Goal: Task Accomplishment & Management: Manage account settings

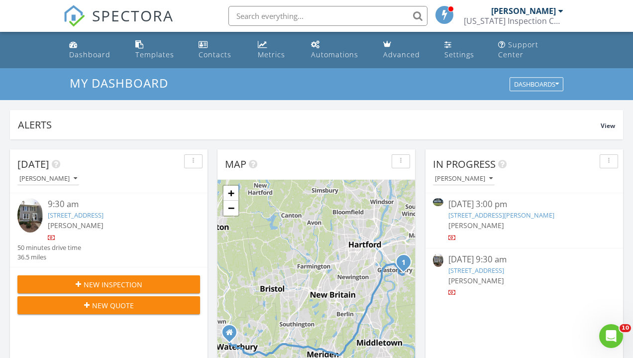
click at [502, 213] on link "44 Evelyn St, Watertown, CT 06779" at bounding box center [501, 215] width 106 height 9
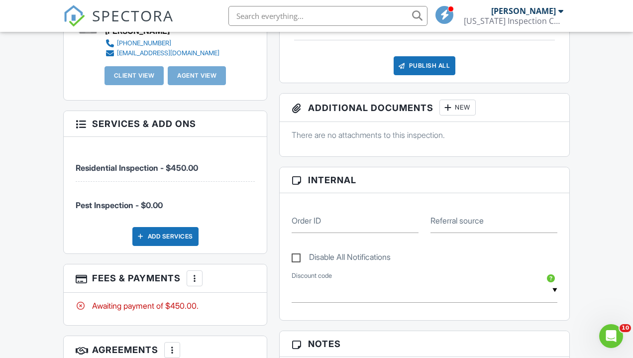
scroll to position [337, 0]
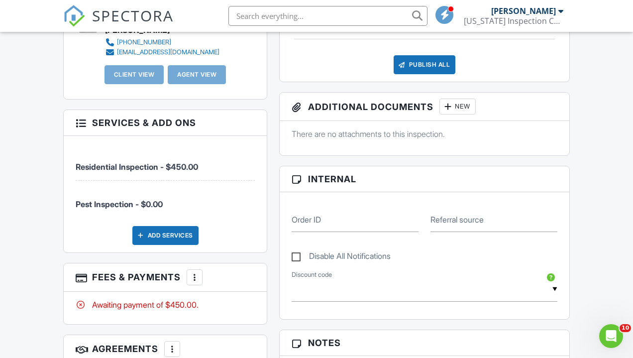
click at [199, 280] on div at bounding box center [195, 277] width 10 height 10
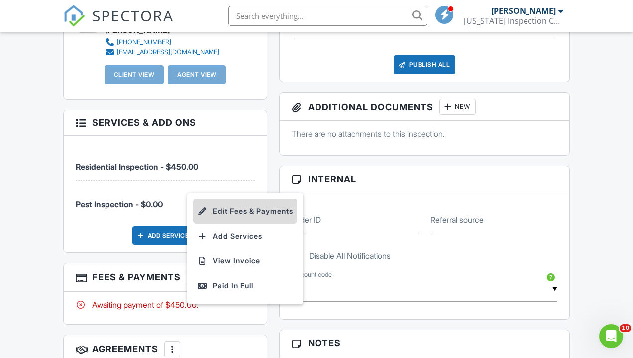
click at [223, 223] on li "Edit Fees & Payments" at bounding box center [245, 211] width 104 height 25
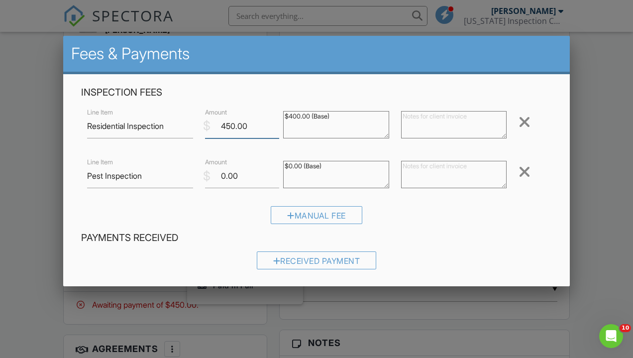
click at [235, 128] on input "450.00" at bounding box center [242, 126] width 75 height 24
type input "425.00"
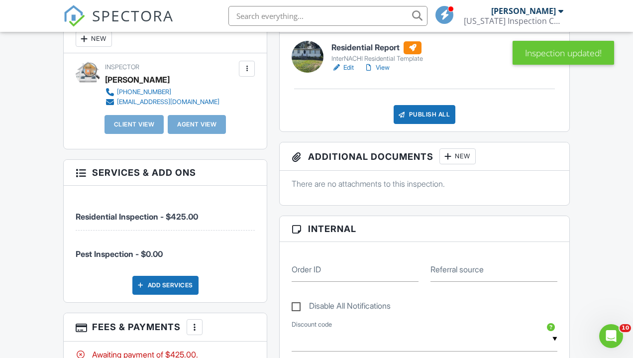
click at [162, 292] on div "Add Services" at bounding box center [165, 285] width 66 height 19
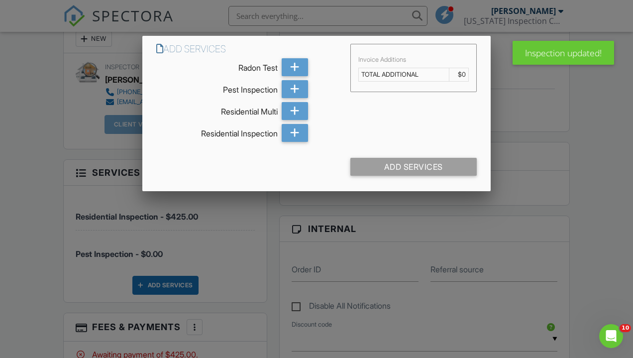
click at [257, 272] on div at bounding box center [316, 173] width 633 height 447
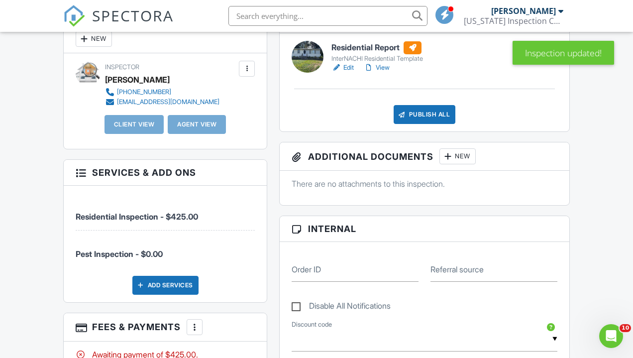
click at [268, 287] on div "People Disable Client CC Email New Client Client's Agent Listing Agent Add Anot…" at bounding box center [165, 230] width 216 height 453
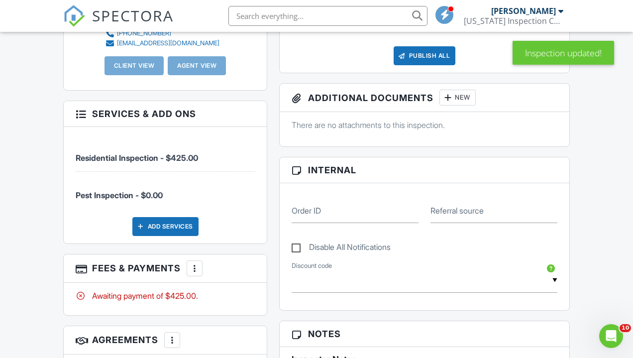
scroll to position [347, 0]
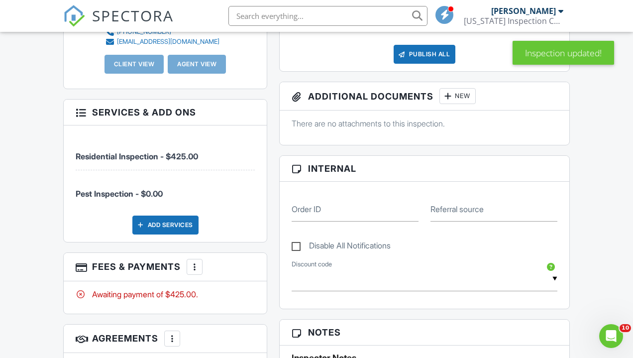
click at [199, 272] on div at bounding box center [195, 267] width 10 height 10
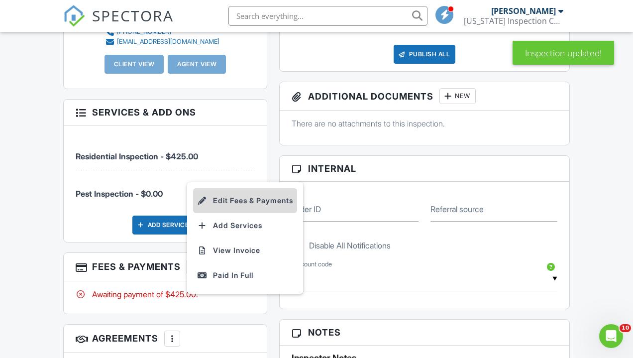
click at [226, 212] on li "Edit Fees & Payments" at bounding box center [245, 200] width 104 height 25
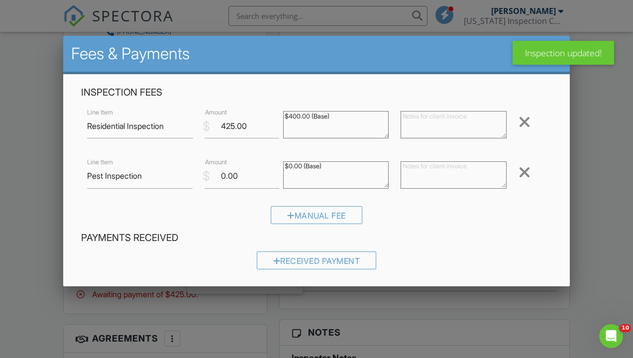
click at [441, 131] on textarea at bounding box center [454, 124] width 106 height 27
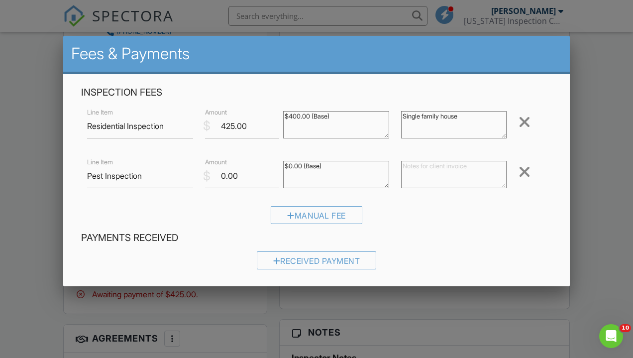
type textarea "Single family house"
click at [475, 171] on textarea at bounding box center [454, 174] width 106 height 27
type textarea "U"
type textarea "Included"
click at [503, 210] on div "Manual Fee" at bounding box center [316, 218] width 471 height 25
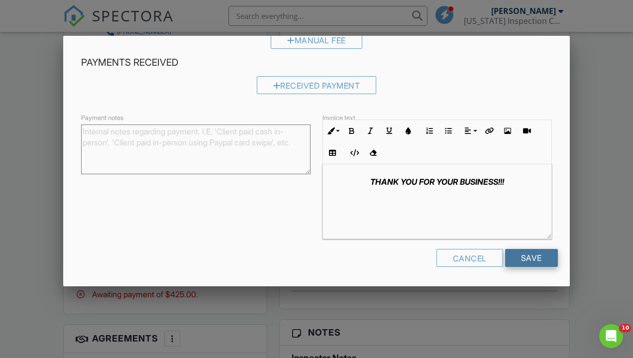
scroll to position [174, 0]
click at [527, 257] on input "Save" at bounding box center [531, 259] width 53 height 18
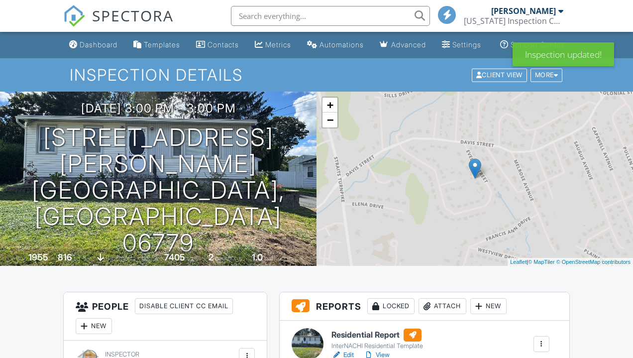
click at [596, 257] on div "+ − Leaflet | © MapTiler © OpenStreetMap contributors" at bounding box center [475, 179] width 317 height 174
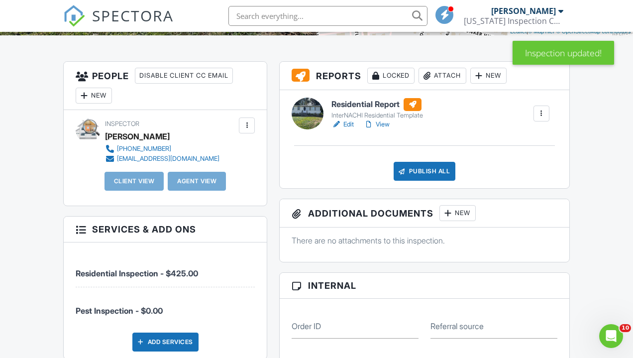
scroll to position [227, 0]
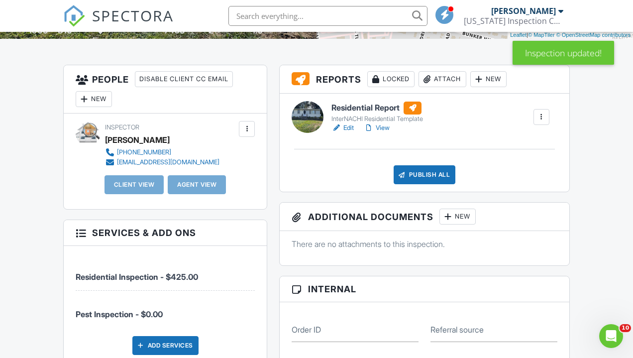
click at [249, 134] on div at bounding box center [247, 129] width 10 height 10
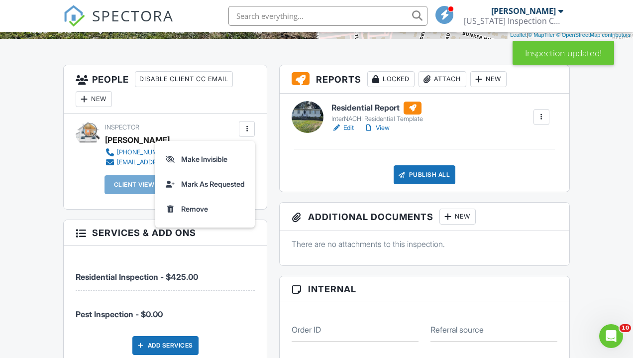
click at [227, 122] on div "Inspector Dan Dubuque 203-808-7544 inspectct@gmail.com Make Invisible Mark As R…" at bounding box center [165, 160] width 203 height 95
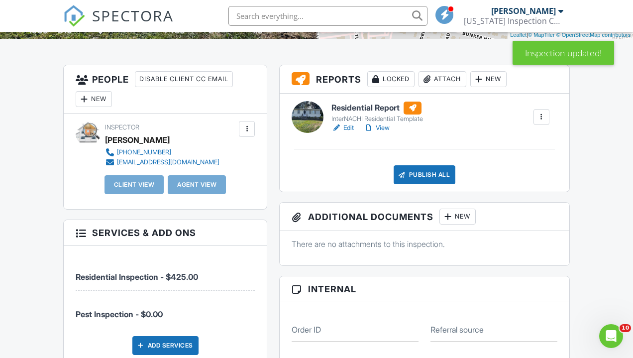
click at [89, 104] on div at bounding box center [84, 99] width 10 height 10
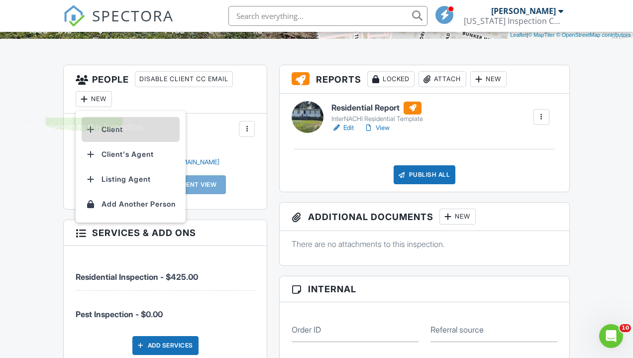
click at [147, 141] on li "Client" at bounding box center [131, 129] width 98 height 25
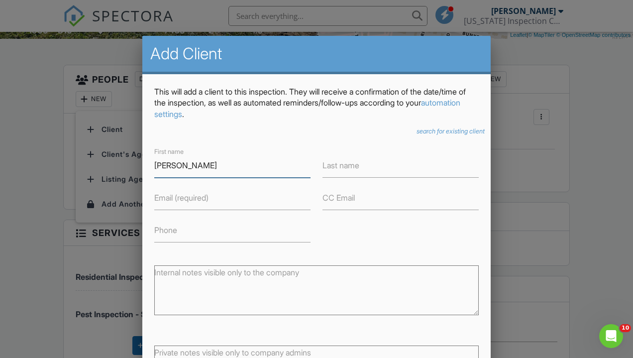
type input "[PERSON_NAME]"
click at [209, 194] on label "Email (required)" at bounding box center [181, 197] width 54 height 11
click at [209, 194] on input "Email (required)" at bounding box center [232, 198] width 156 height 24
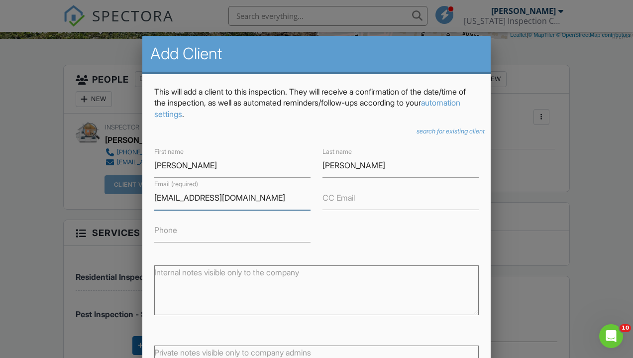
type input "[EMAIL_ADDRESS][DOMAIN_NAME]"
click at [369, 237] on div "First name Taylor Last name Giannini Email (required) taylor01giannini@hotmail.…" at bounding box center [316, 193] width 336 height 97
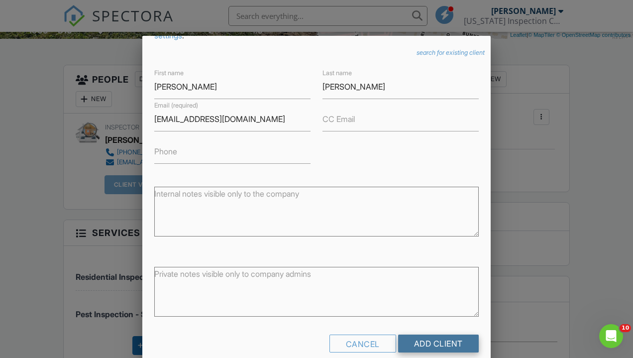
scroll to position [78, 0]
click at [439, 343] on input "Add Client" at bounding box center [438, 344] width 81 height 18
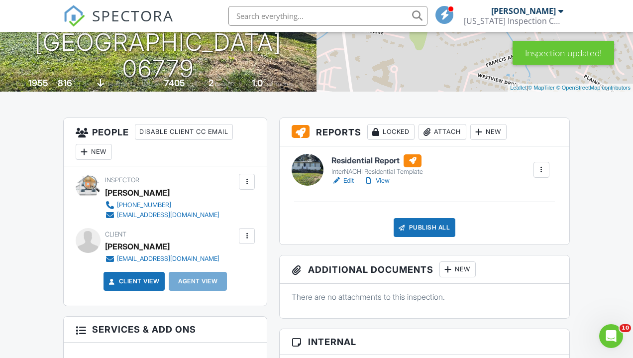
scroll to position [214, 0]
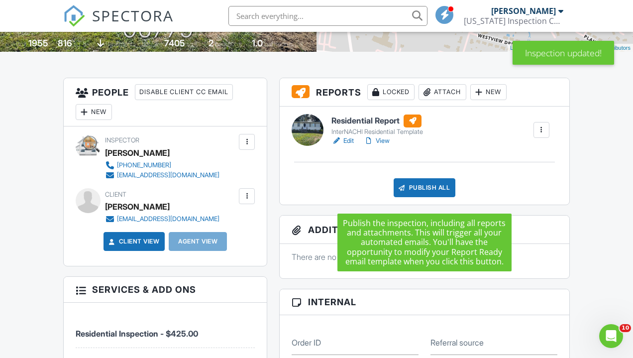
click at [418, 197] on div "Publish All" at bounding box center [425, 187] width 62 height 19
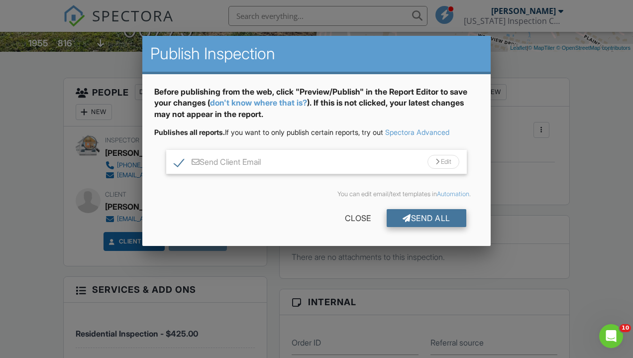
click at [422, 214] on div "Send All" at bounding box center [427, 218] width 80 height 18
